Goal: Register for event/course

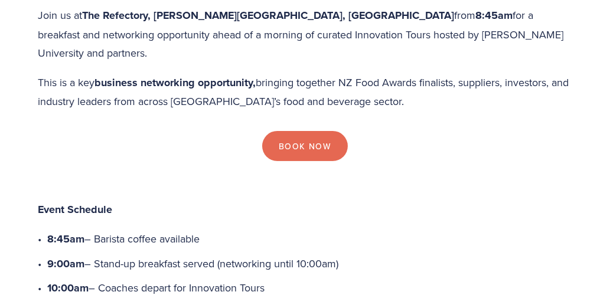
scroll to position [500, 0]
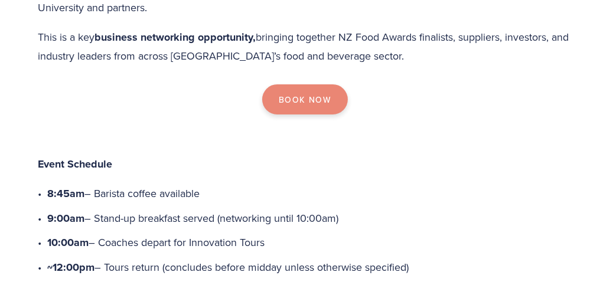
click at [305, 84] on link "Book Now" at bounding box center [305, 99] width 86 height 31
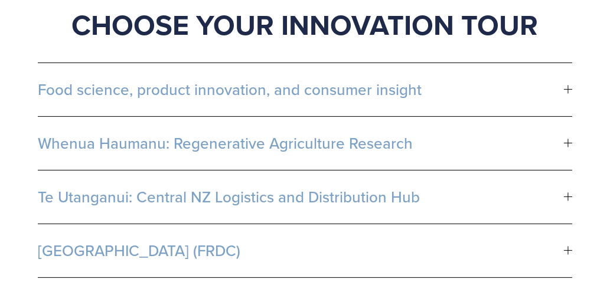
scroll to position [817, 0]
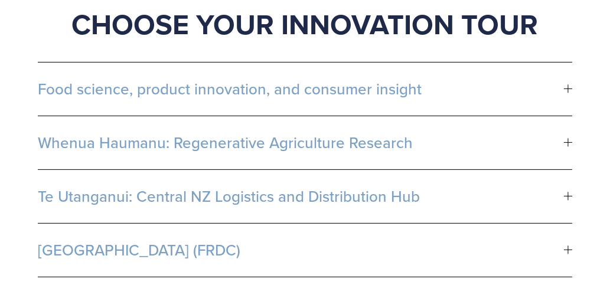
click at [569, 85] on div at bounding box center [568, 89] width 8 height 8
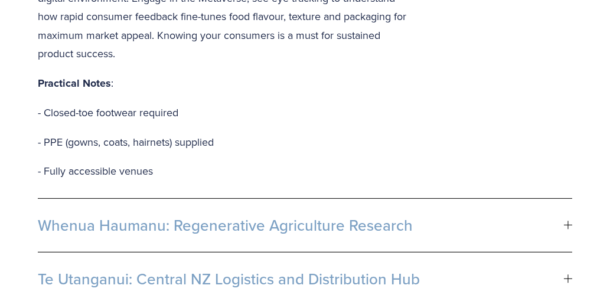
scroll to position [1317, 0]
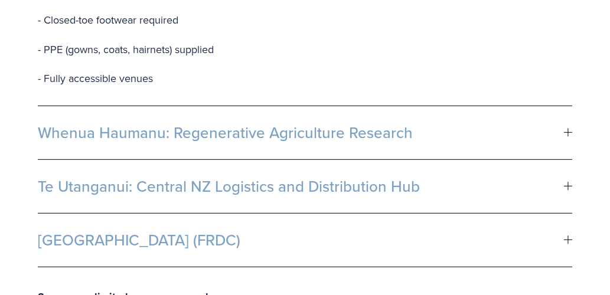
click at [569, 129] on div at bounding box center [568, 133] width 8 height 8
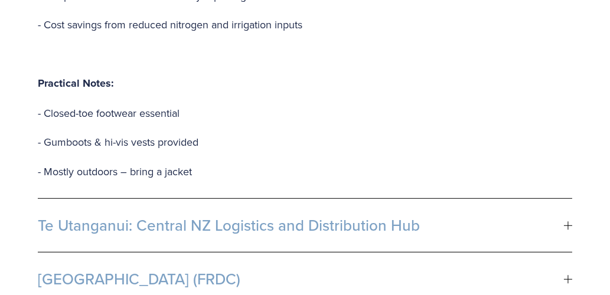
scroll to position [1681, 0]
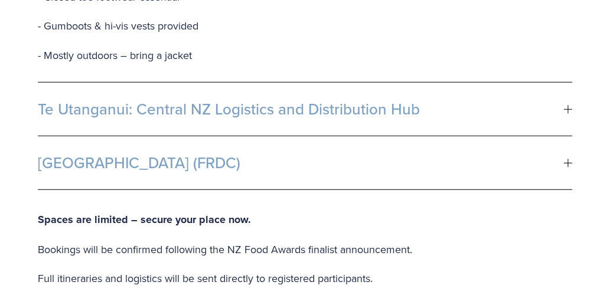
click at [569, 105] on div at bounding box center [568, 109] width 8 height 8
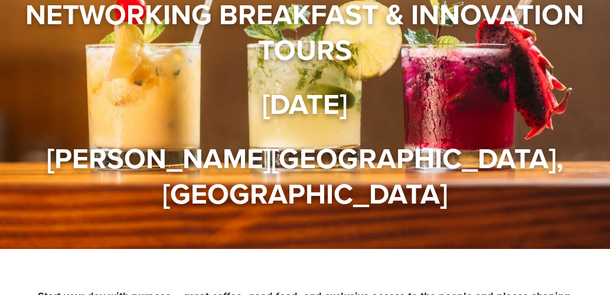
scroll to position [0, 0]
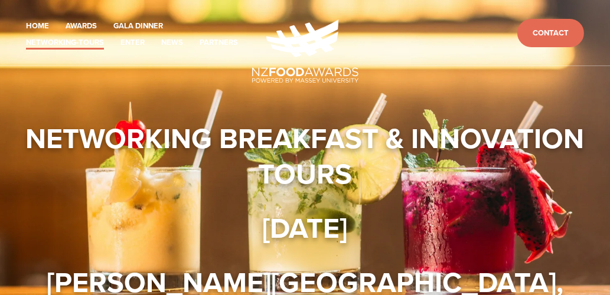
drag, startPoint x: 344, startPoint y: 190, endPoint x: 33, endPoint y: 135, distance: 315.4
copy main "Networking Breakfast & Innovation Tours 17 October 2025 Massey University, Palm…"
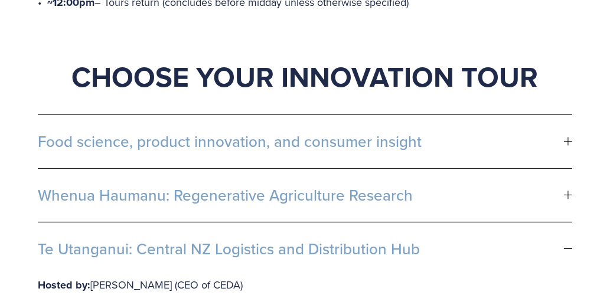
scroll to position [772, 0]
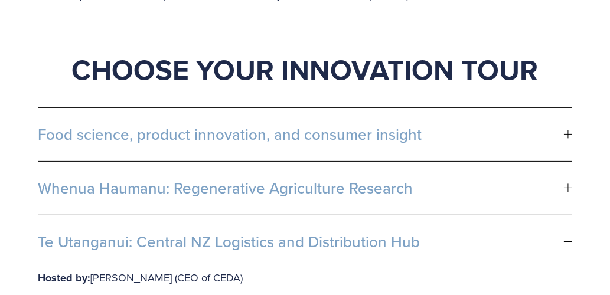
click at [565, 131] on div at bounding box center [568, 135] width 8 height 8
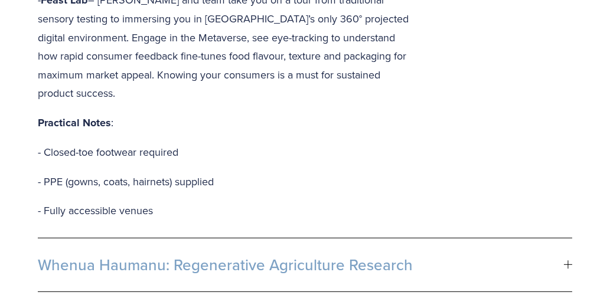
scroll to position [1317, 0]
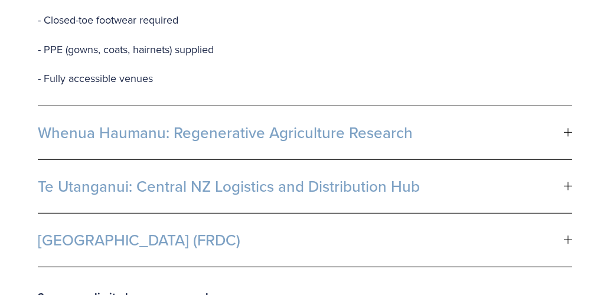
click at [563, 124] on span "Whenua Haumanu: Regenerative Agriculture Research" at bounding box center [301, 133] width 526 height 18
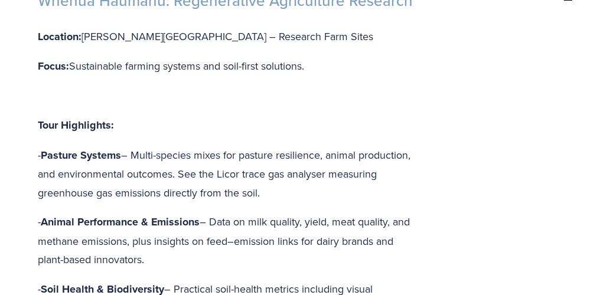
scroll to position [817, 0]
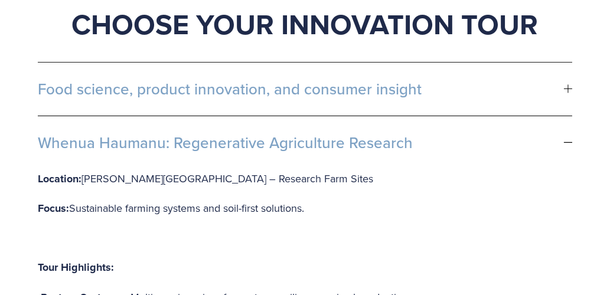
click at [561, 80] on span "Food science, product innovation, and consumer insight" at bounding box center [301, 89] width 526 height 18
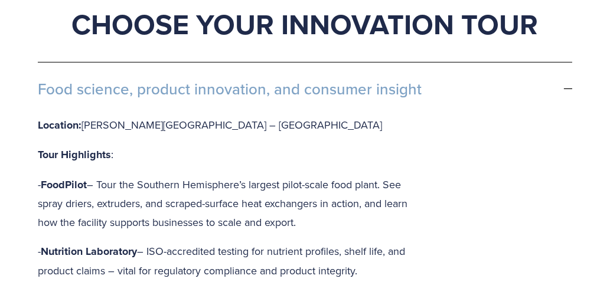
copy main "Networking Breakfast & Innovation Tours 17 October 2025 Massey University, Palm…"
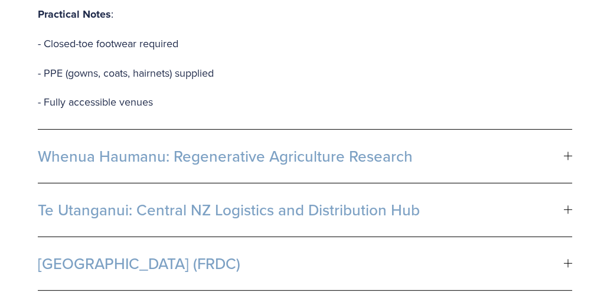
scroll to position [1317, 0]
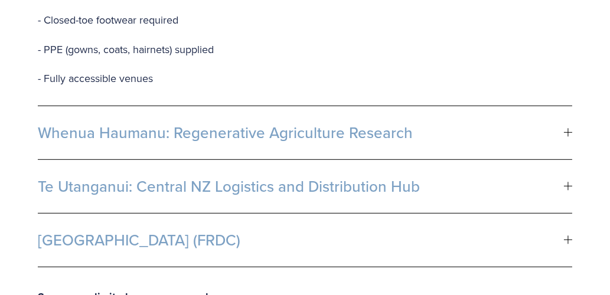
click at [569, 129] on div at bounding box center [568, 133] width 8 height 8
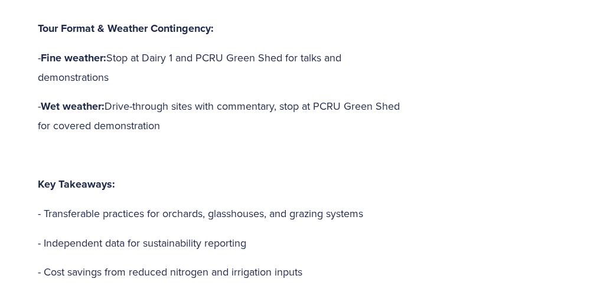
copy main "Networking Breakfast & Innovation Tours 17 October 2025 Massey University, Palm…"
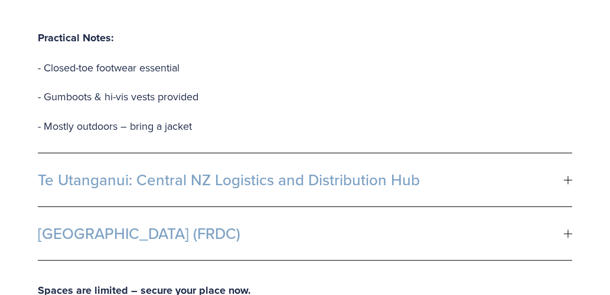
scroll to position [1635, 0]
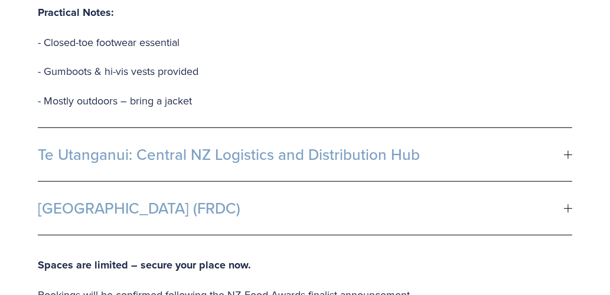
click at [567, 151] on div at bounding box center [568, 155] width 8 height 8
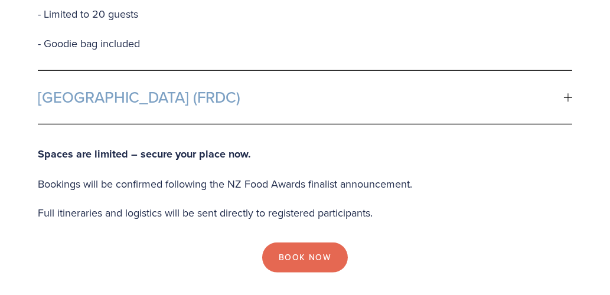
scroll to position [1453, 0]
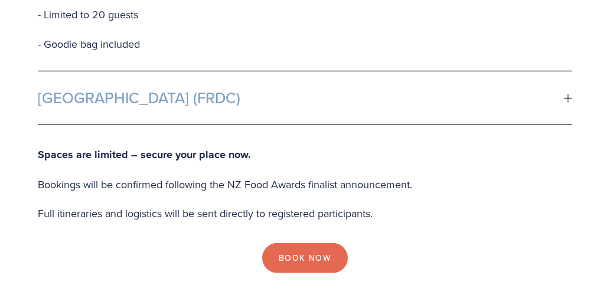
copy main "Networking Breakfast & Innovation Tours 17 October 2025 Massey University, Palm…"
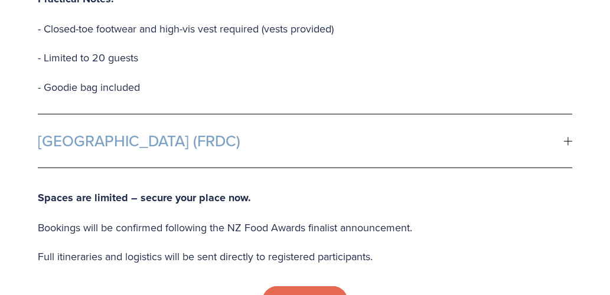
scroll to position [1408, 0]
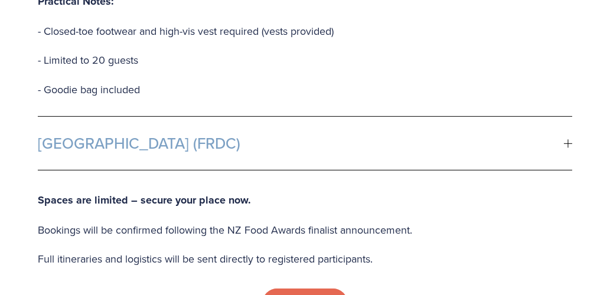
click at [570, 139] on div at bounding box center [568, 143] width 8 height 8
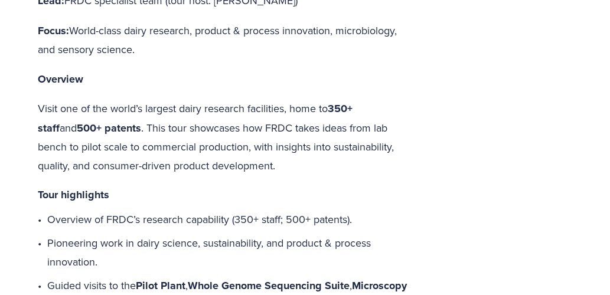
scroll to position [1045, 0]
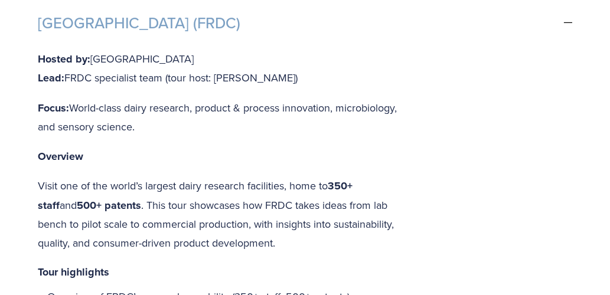
copy main "Networking Breakfast & Innovation Tours 17 October 2025 Massey University, Palm…"
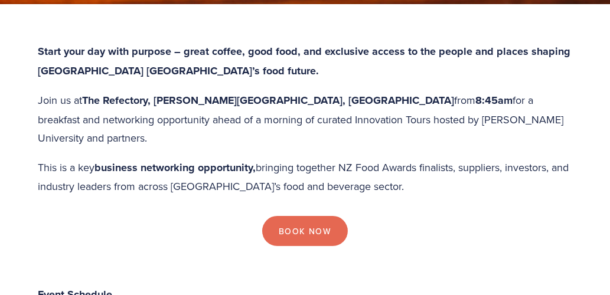
scroll to position [409, 0]
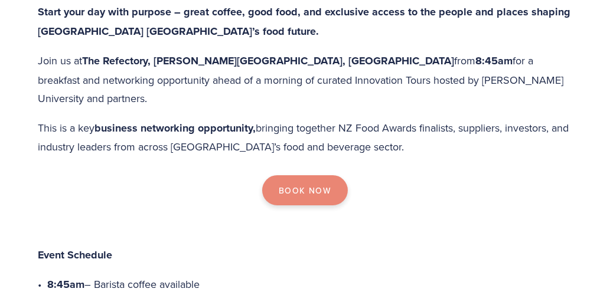
click at [319, 175] on link "Book Now" at bounding box center [305, 190] width 86 height 31
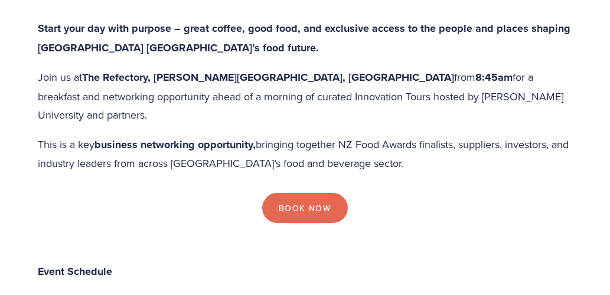
scroll to position [409, 0]
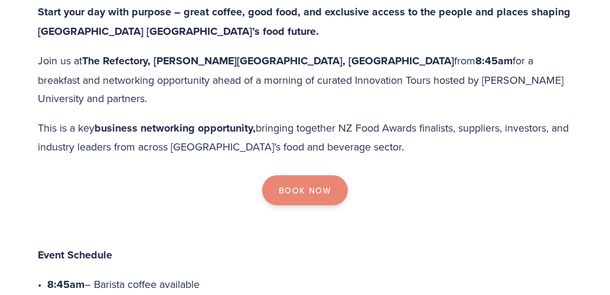
click at [318, 175] on link "Book Now" at bounding box center [305, 190] width 86 height 31
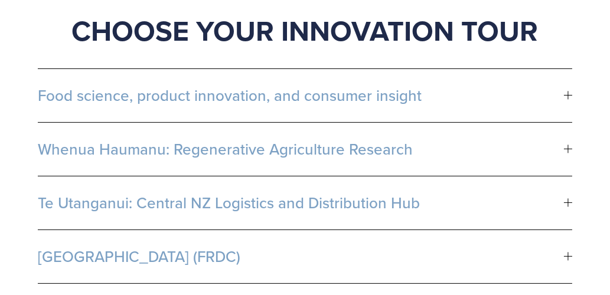
scroll to position [817, 0]
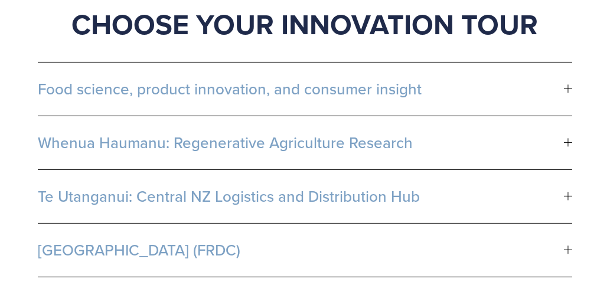
click at [568, 85] on div at bounding box center [568, 89] width 1 height 8
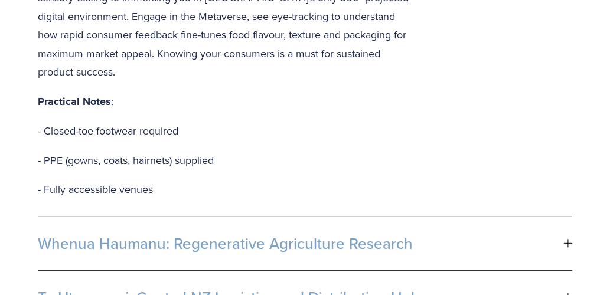
scroll to position [1226, 0]
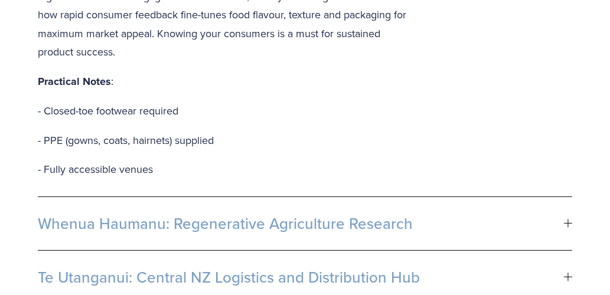
click at [567, 197] on button "Whenua Haumanu: Regenerative Agriculture Research" at bounding box center [305, 223] width 534 height 53
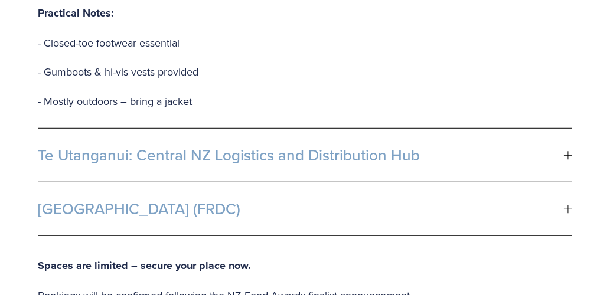
scroll to position [1635, 0]
click at [566, 155] on div at bounding box center [568, 155] width 8 height 1
